Goal: Check status: Check status

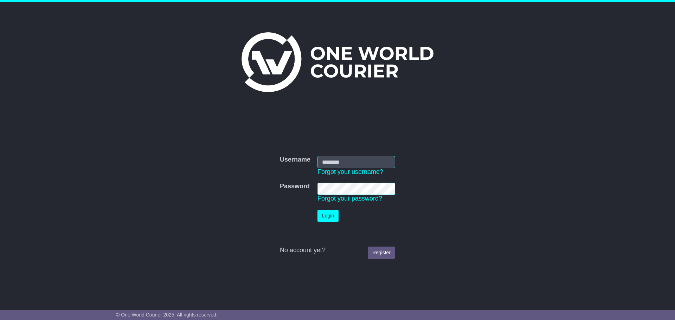
type input "**********"
click at [337, 217] on button "Login" at bounding box center [328, 216] width 21 height 12
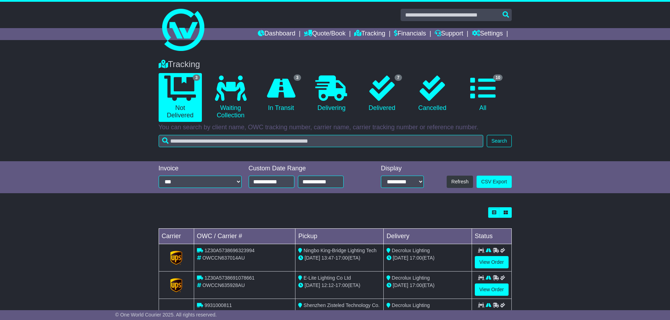
click at [146, 203] on div "Tracking 3 Not Delivered 0 Waiting Collection 3 In Transit 0 Delivering 7 0 10" at bounding box center [335, 195] width 670 height 286
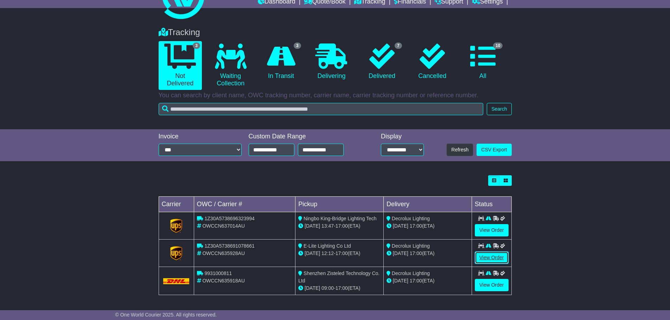
click at [486, 254] on link "View Order" at bounding box center [492, 258] width 34 height 12
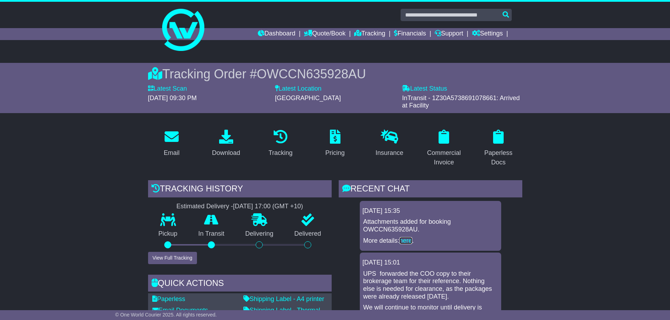
click at [401, 239] on link "here" at bounding box center [406, 240] width 13 height 7
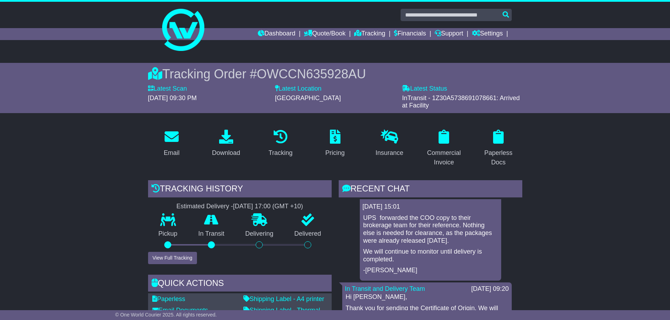
scroll to position [70, 0]
